Goal: Find specific page/section: Find specific page/section

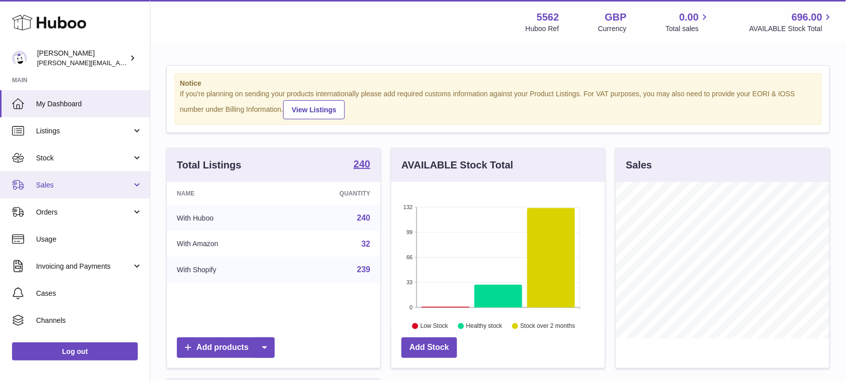
click at [69, 193] on link "Sales" at bounding box center [75, 184] width 150 height 27
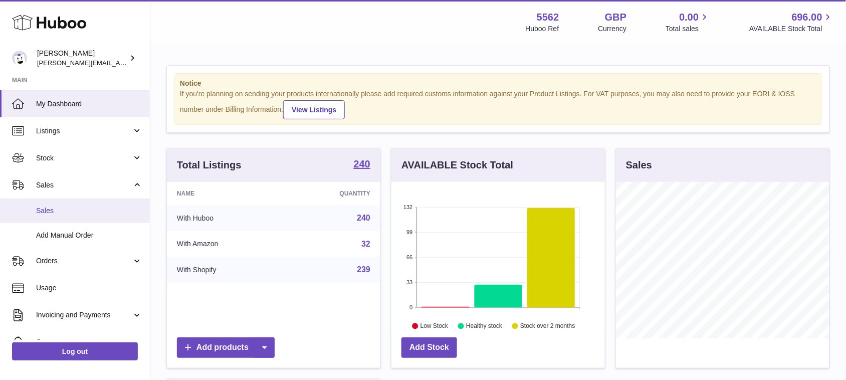
click at [56, 215] on link "Sales" at bounding box center [75, 210] width 150 height 25
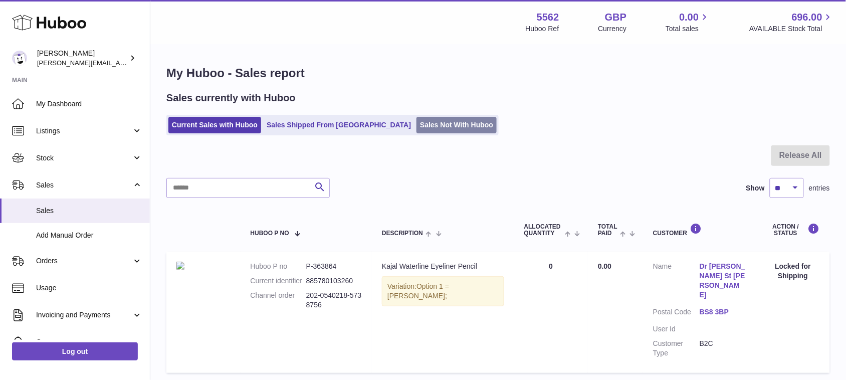
click at [416, 131] on link "Sales Not With Huboo" at bounding box center [456, 125] width 80 height 17
